Goal: Task Accomplishment & Management: Manage account settings

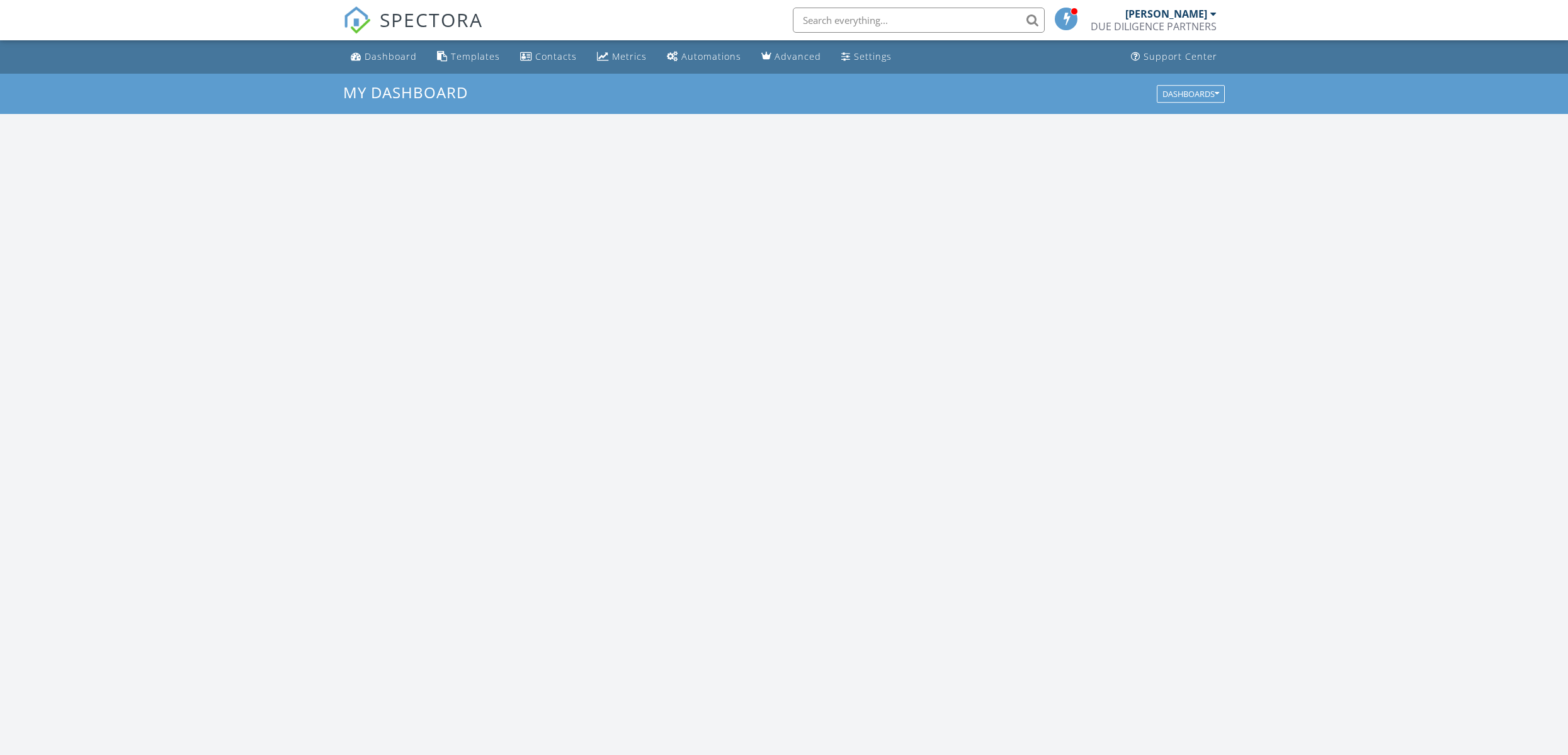
scroll to position [1147, 1569]
click at [877, 20] on input "text" at bounding box center [918, 20] width 252 height 26
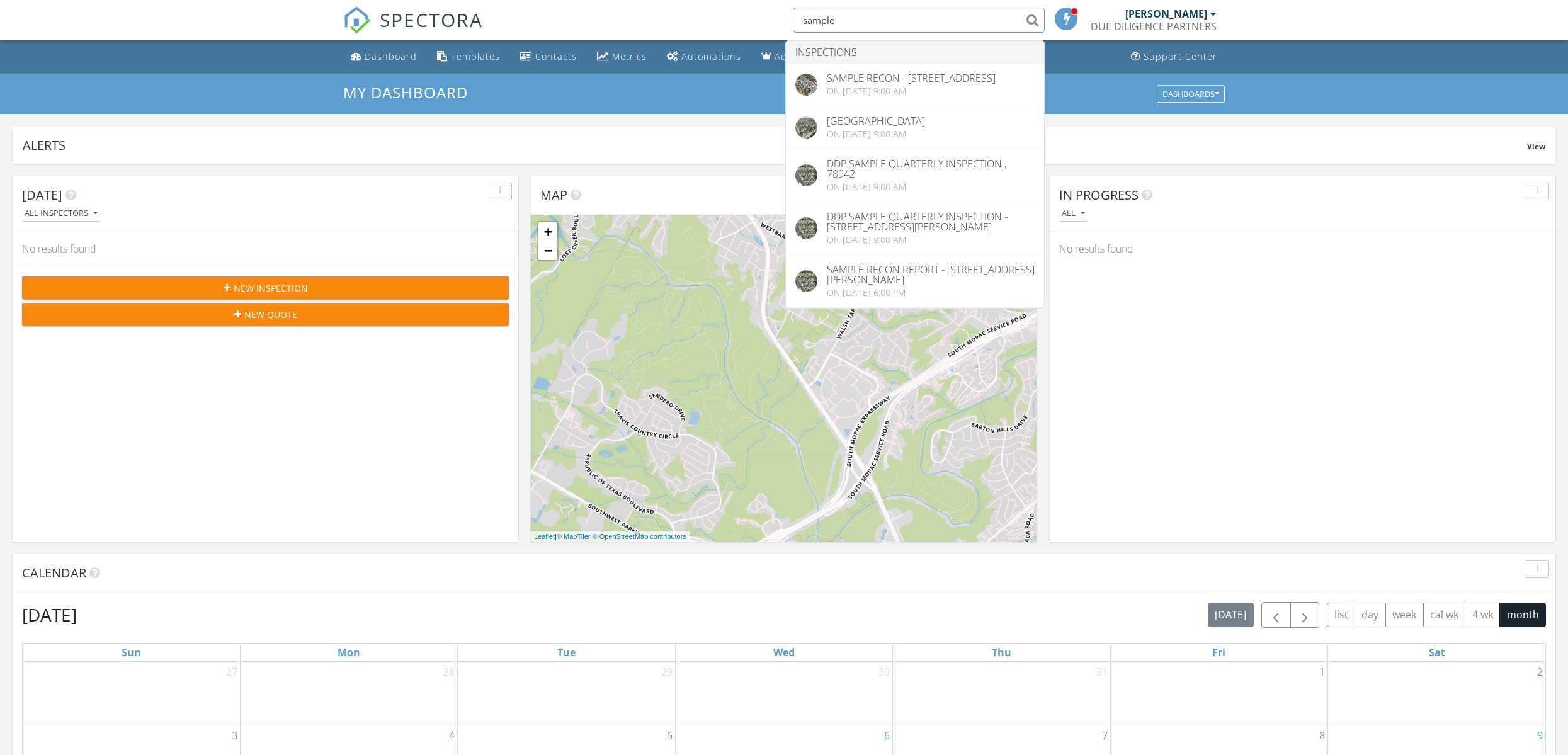
click at [1300, 14] on nav "SPECTORA sample Inspections SAMPLE RECON - 1520 San Pablo St , Los Angeles, CA …" at bounding box center [784, 20] width 1568 height 41
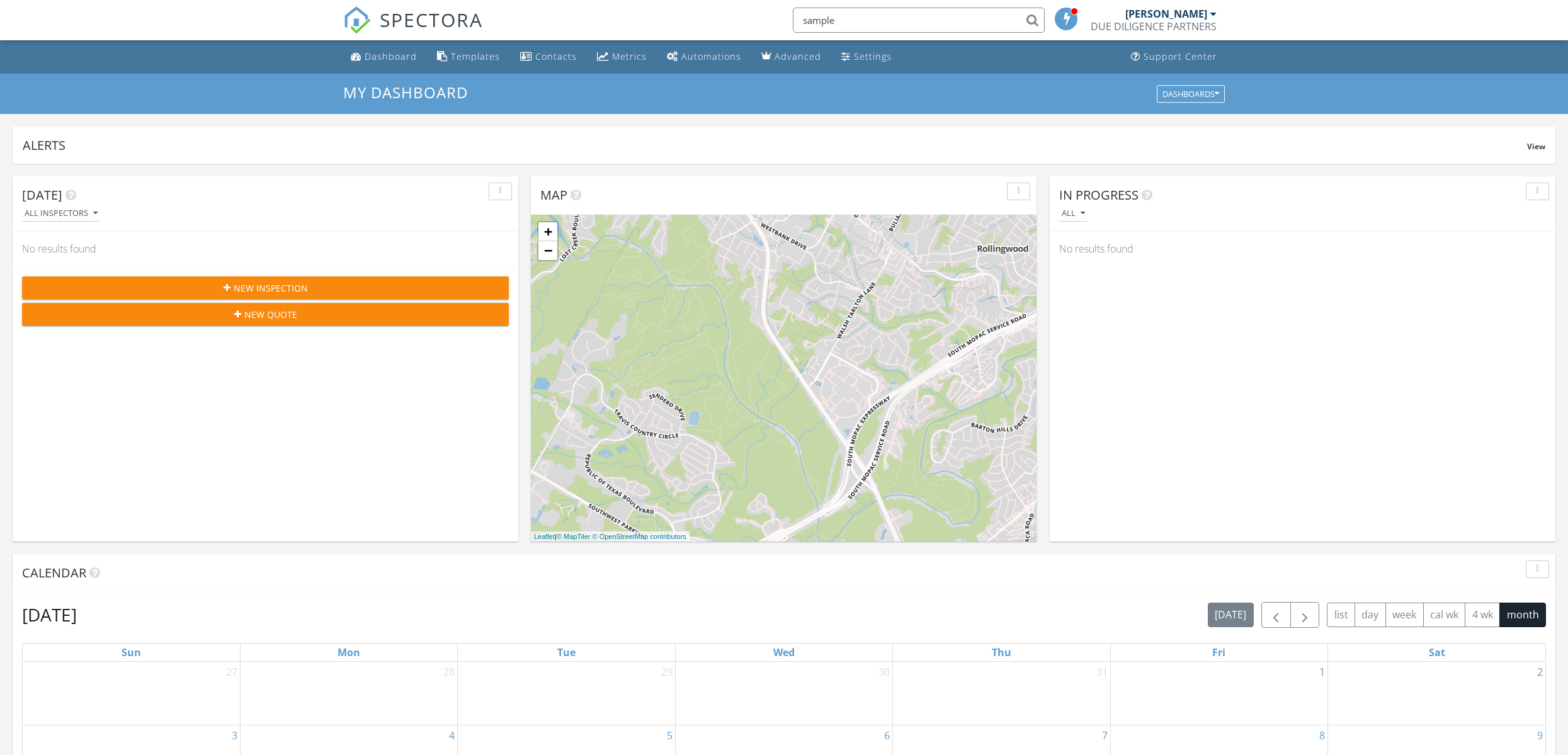
click at [993, 18] on input "sample" at bounding box center [918, 20] width 252 height 26
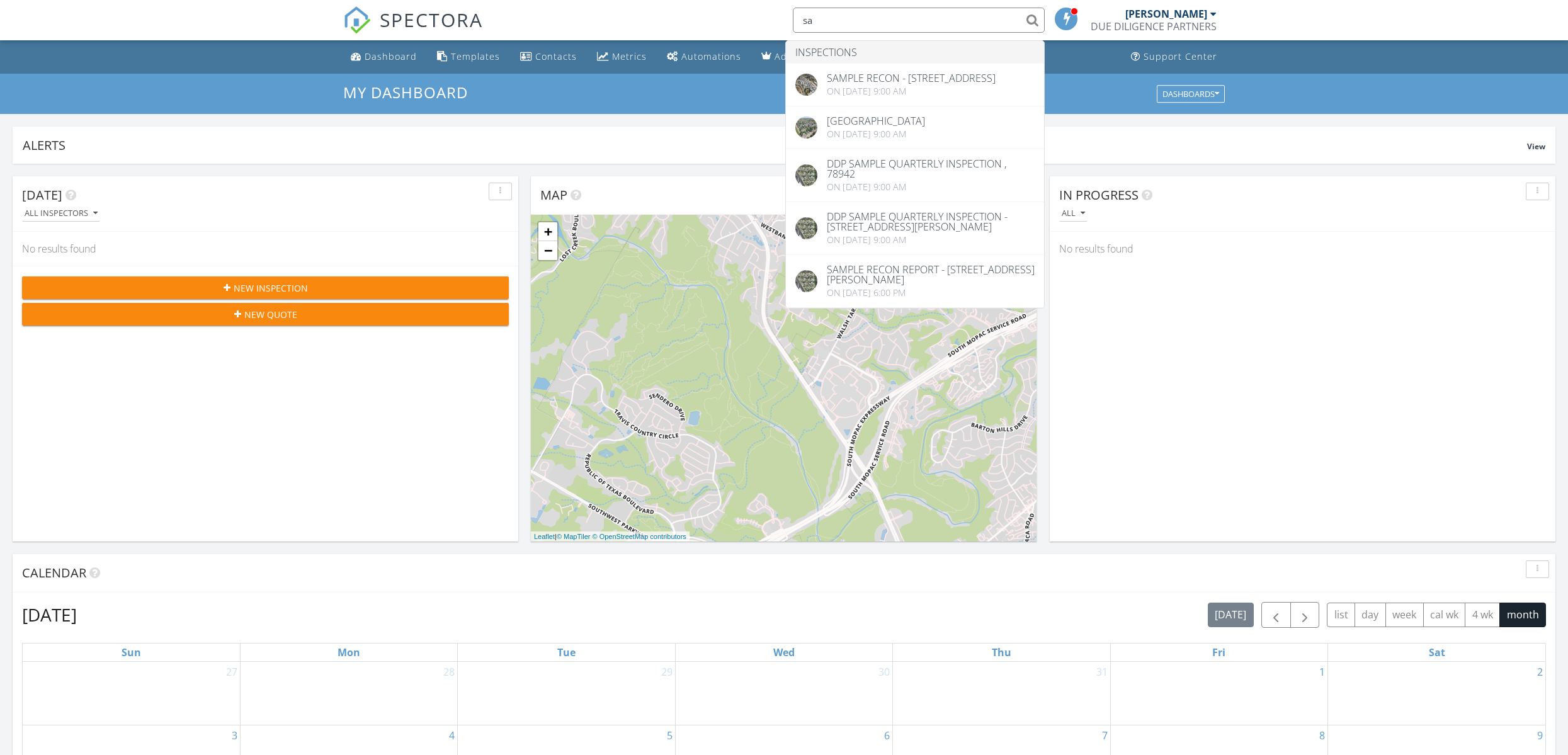
type input "s"
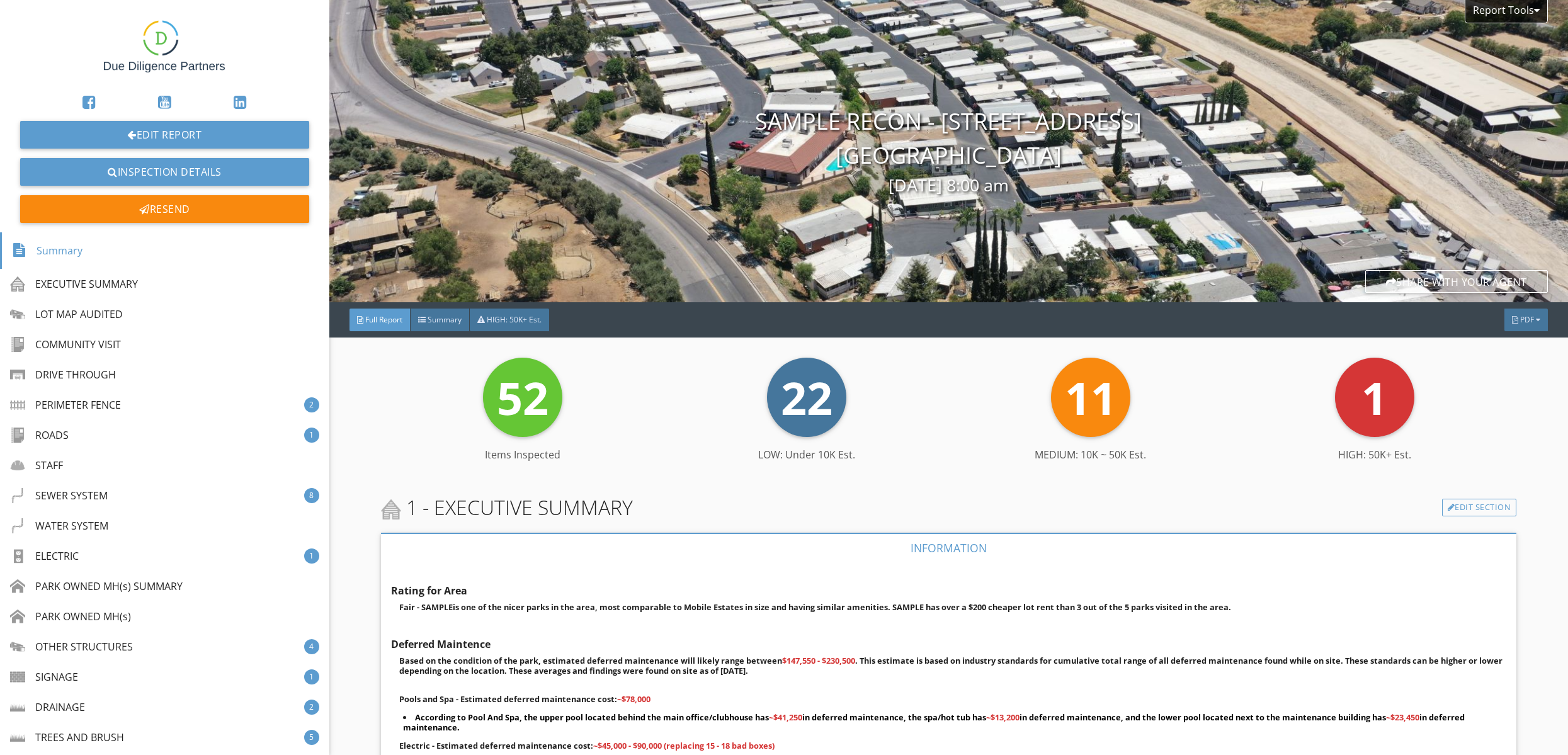
click at [165, 46] on img at bounding box center [165, 46] width 121 height 73
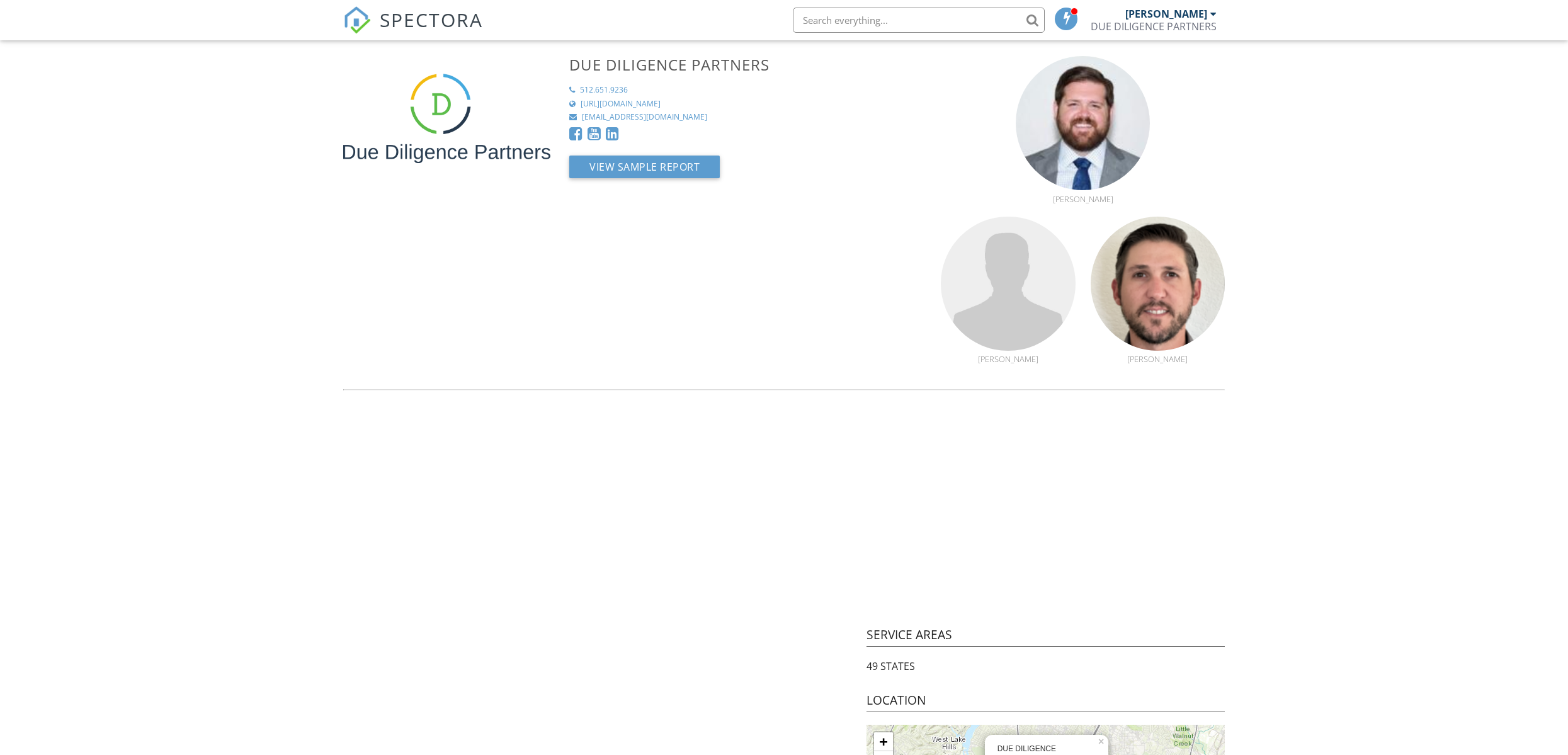
click at [419, 23] on span "SPECTORA" at bounding box center [431, 20] width 103 height 27
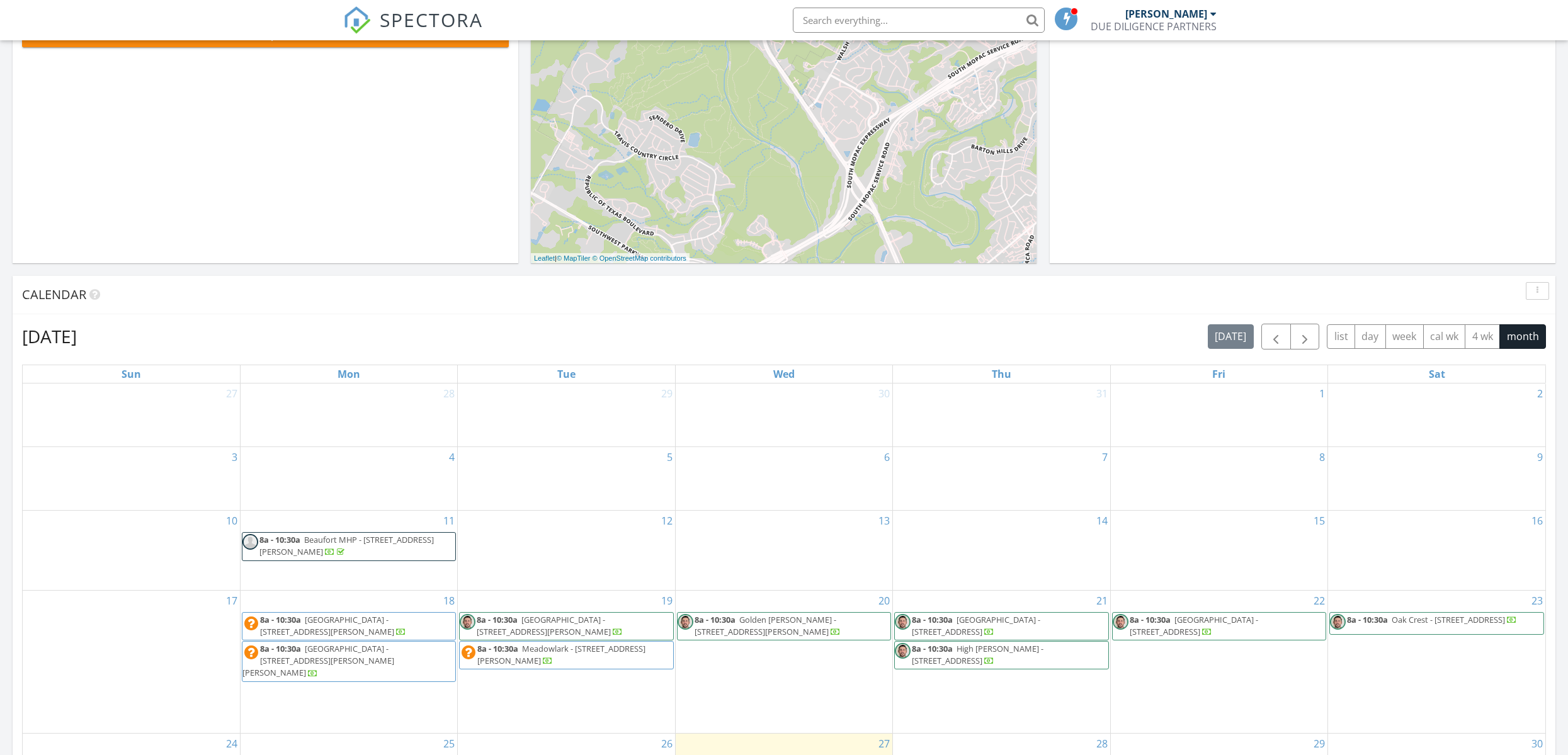
scroll to position [279, 0]
click at [359, 633] on span "8a - 10:30a [GEOGRAPHIC_DATA] - [STREET_ADDRESS][PERSON_NAME]" at bounding box center [348, 625] width 213 height 25
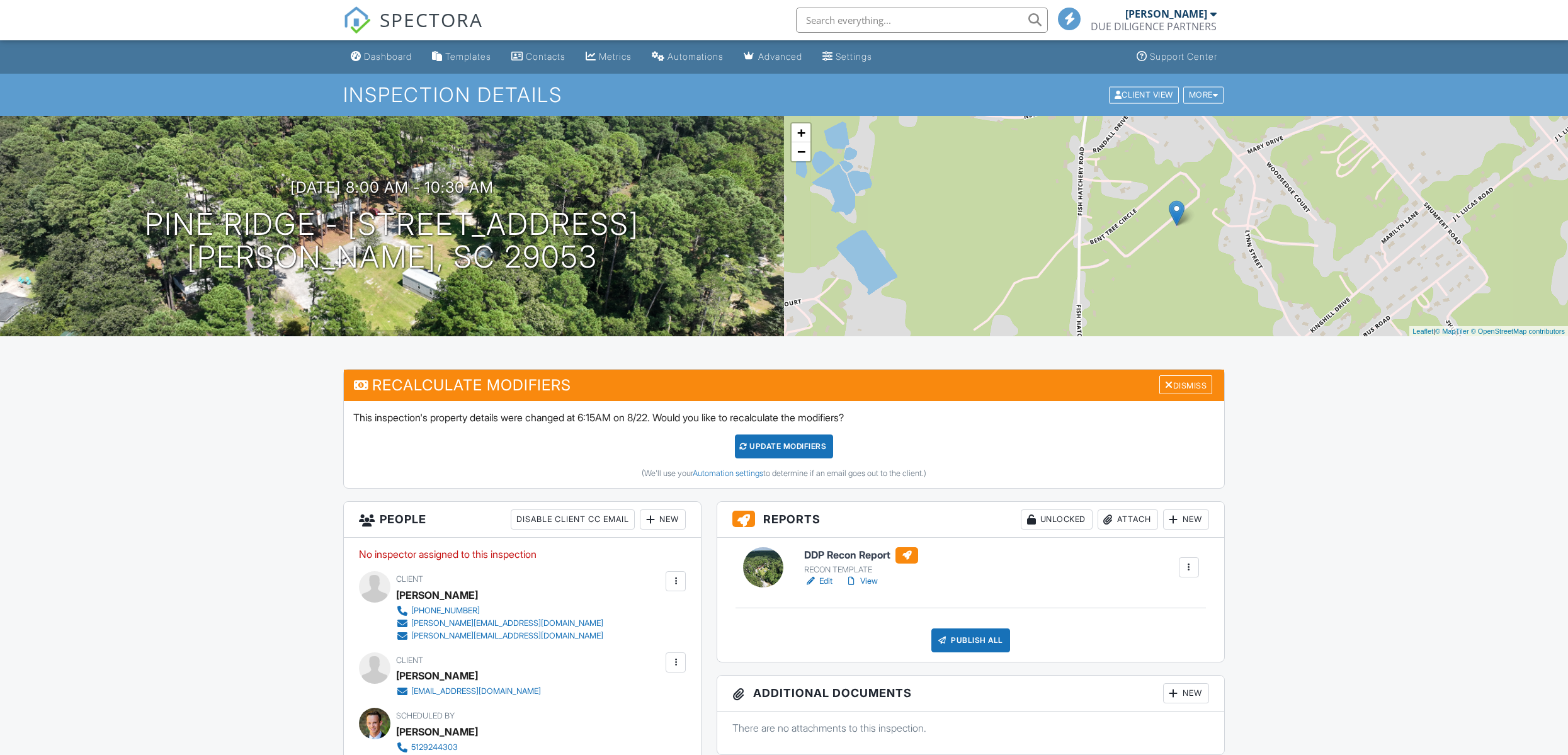
click at [964, 641] on div "Publish All" at bounding box center [971, 640] width 79 height 24
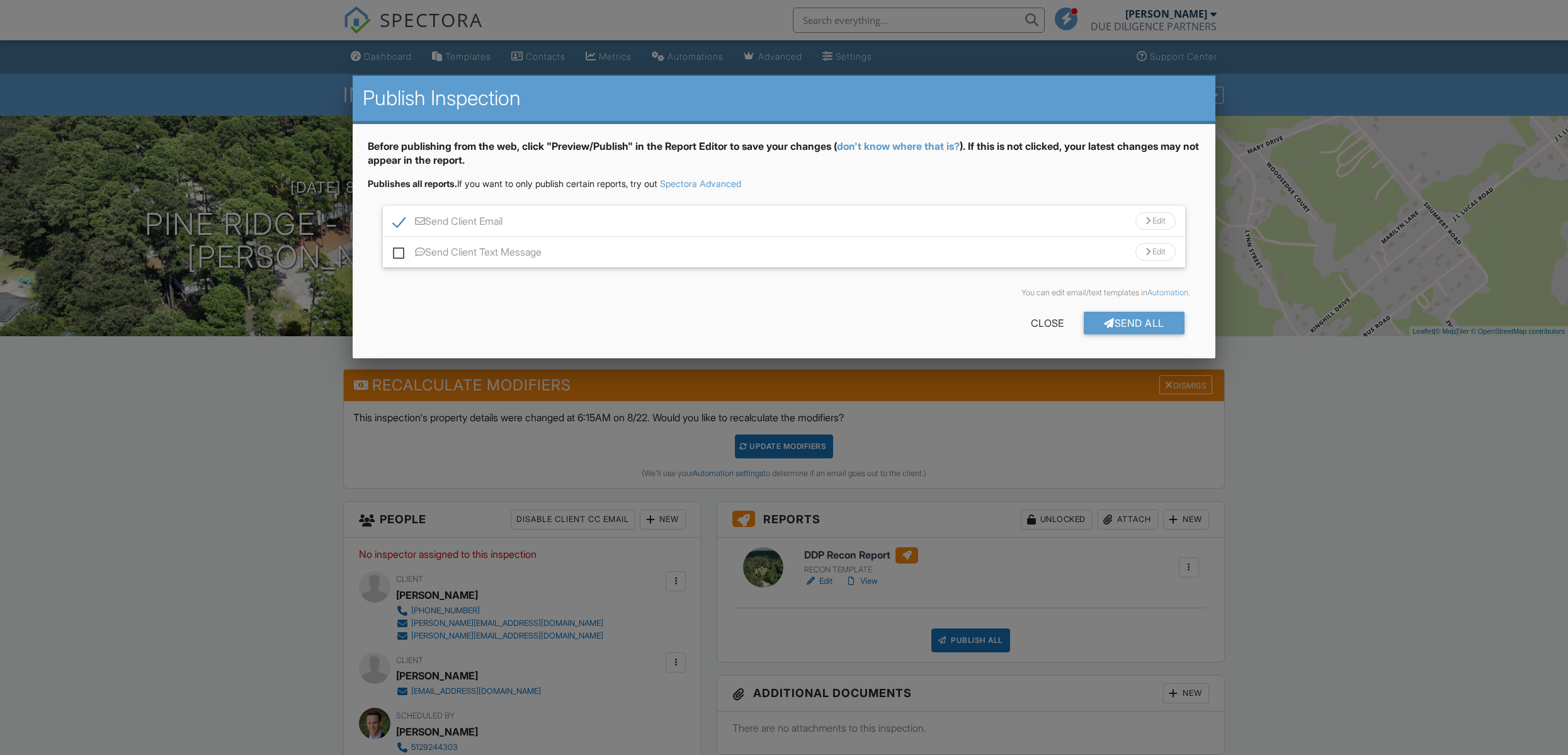
click at [892, 223] on div "Send Client Email Edit" at bounding box center [783, 221] width 802 height 31
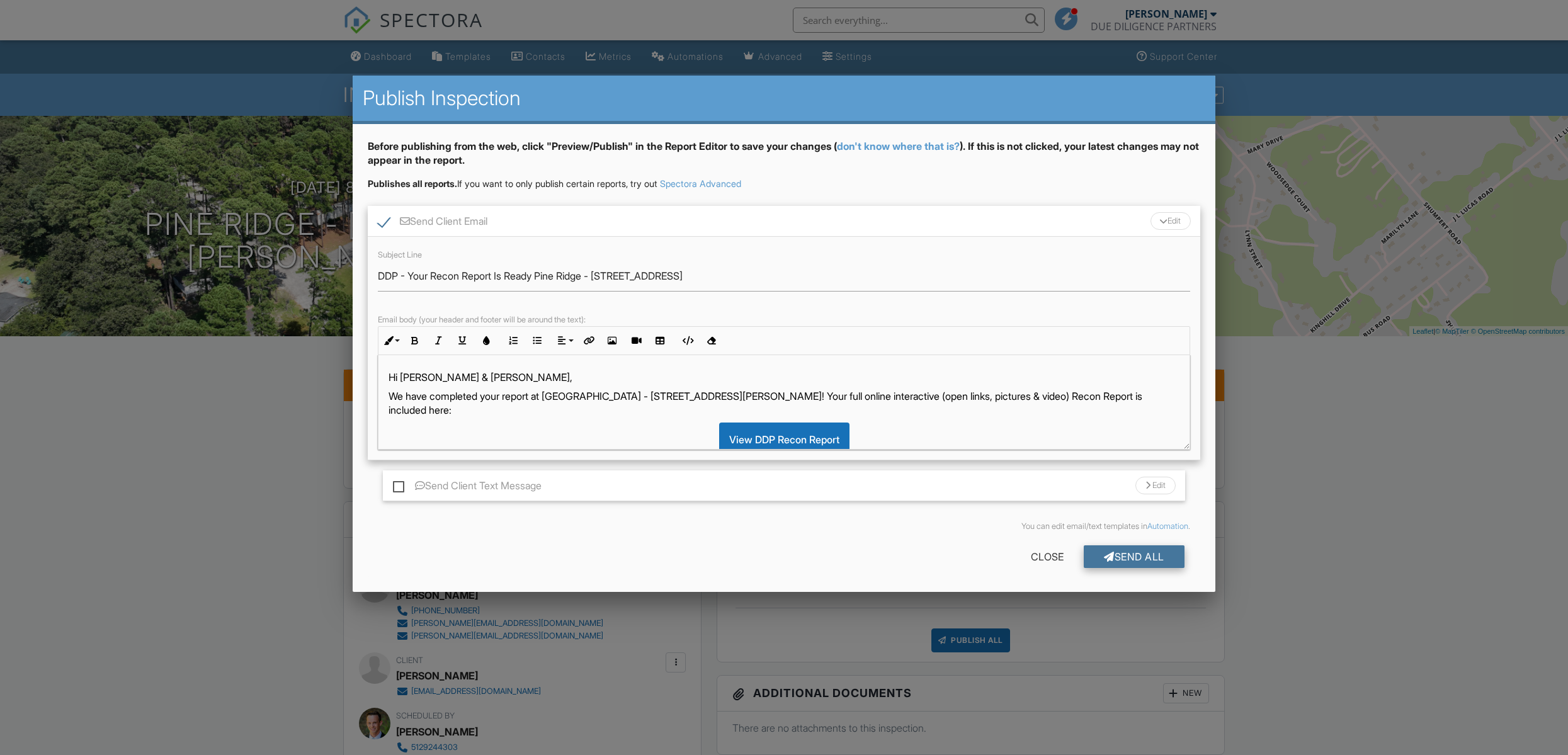
click at [1125, 562] on div "Send All" at bounding box center [1134, 557] width 100 height 23
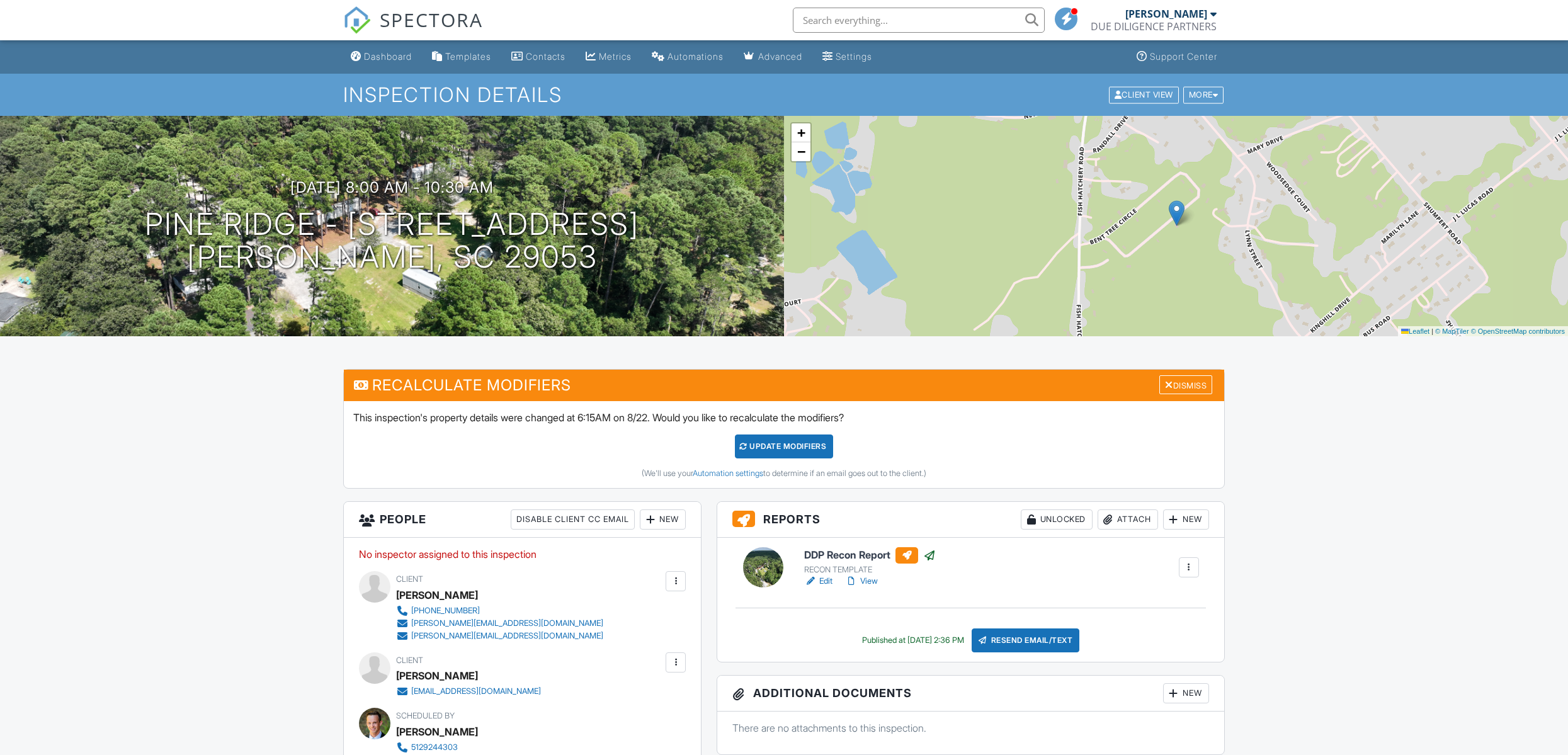
click at [870, 578] on link "View" at bounding box center [861, 581] width 33 height 12
